Goal: Find specific page/section

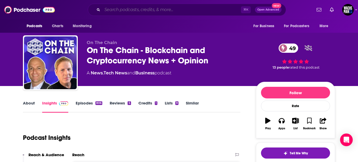
click at [120, 11] on input "Search podcasts, credits, & more..." at bounding box center [171, 10] width 139 height 8
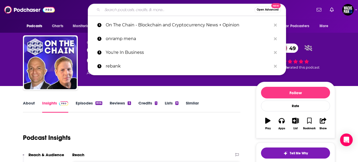
paste input "The Silk or [PERSON_NAME] Show"
type input "The Silk or [PERSON_NAME] Show"
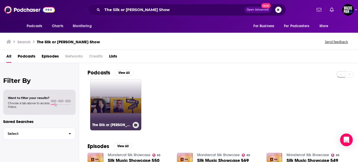
click at [123, 116] on link "The Silk or [PERSON_NAME] Show" at bounding box center [115, 104] width 51 height 51
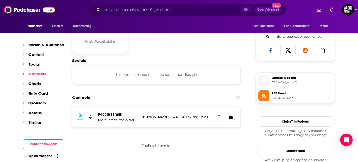
scroll to position [335, 0]
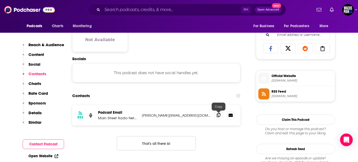
click at [217, 117] on icon at bounding box center [219, 115] width 4 height 4
